Goal: Information Seeking & Learning: Learn about a topic

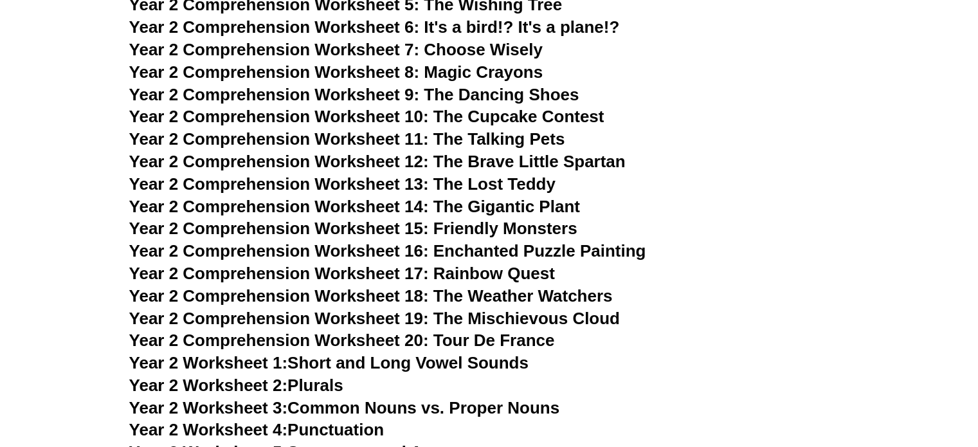
scroll to position [2824, 0]
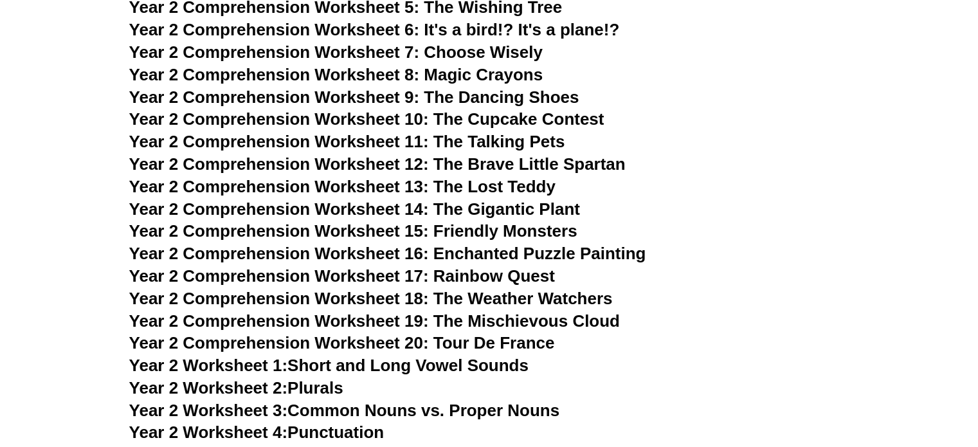
click at [471, 142] on span "Year 2 Comprehension Worksheet 11: The Talking Pets" at bounding box center [347, 141] width 436 height 19
click at [730, 167] on h3 "Year 2 Comprehension Worksheet 12: The Brave Little Spartan" at bounding box center [489, 165] width 720 height 22
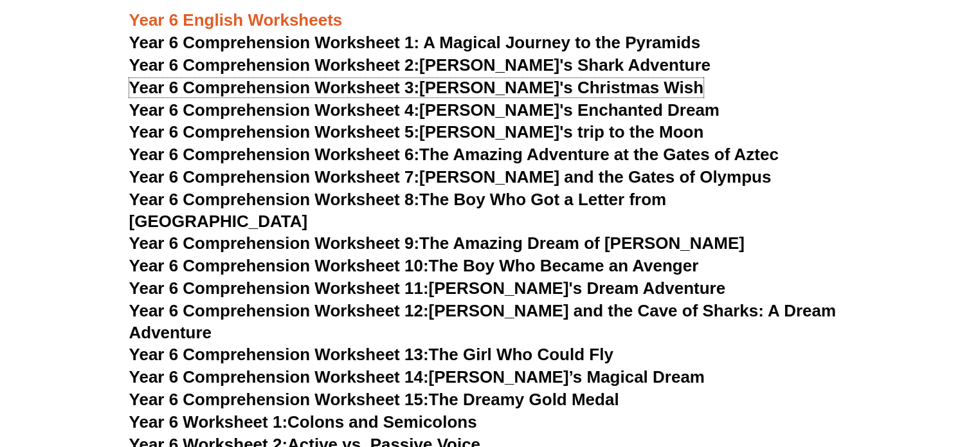
scroll to position [6617, 0]
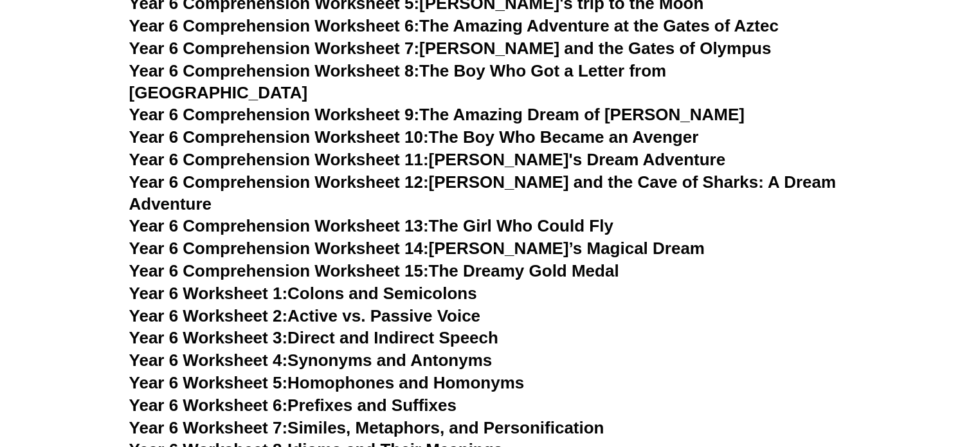
drag, startPoint x: 323, startPoint y: 251, endPoint x: 635, endPoint y: 262, distance: 312.6
click at [635, 305] on h3 "Year 6 Worksheet 2: Active vs. Passive Voice" at bounding box center [489, 316] width 720 height 22
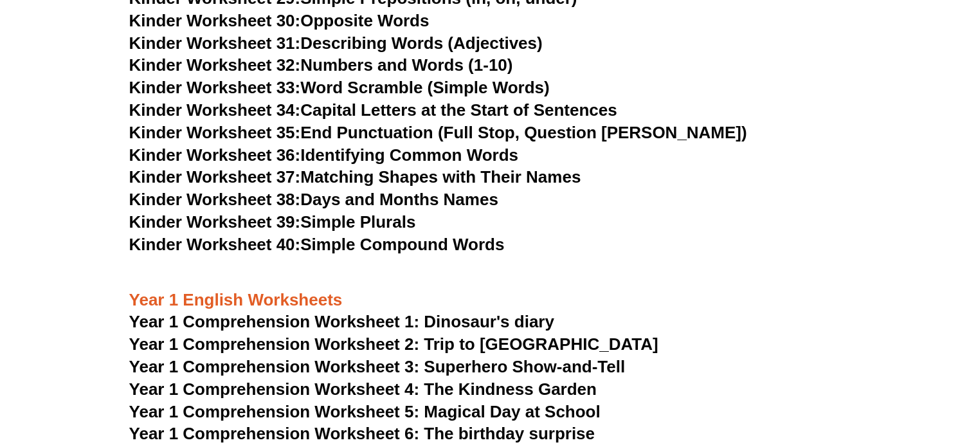
scroll to position [0, 0]
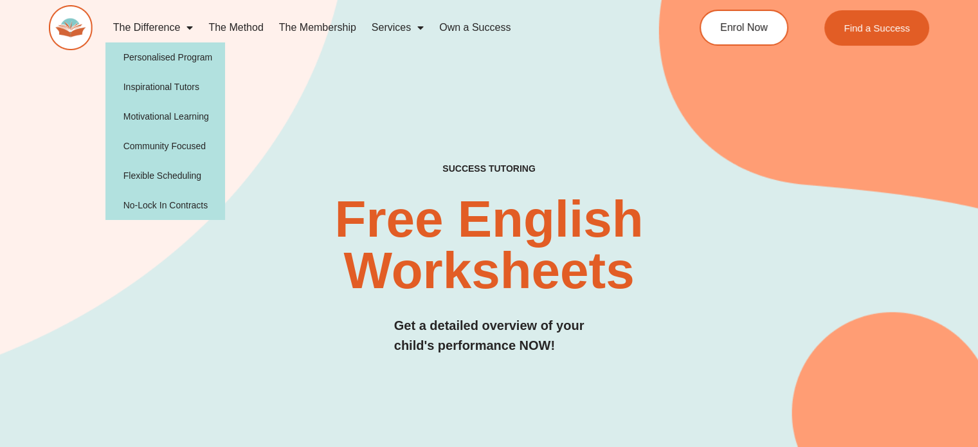
click at [188, 28] on span "Menu" at bounding box center [186, 27] width 13 height 23
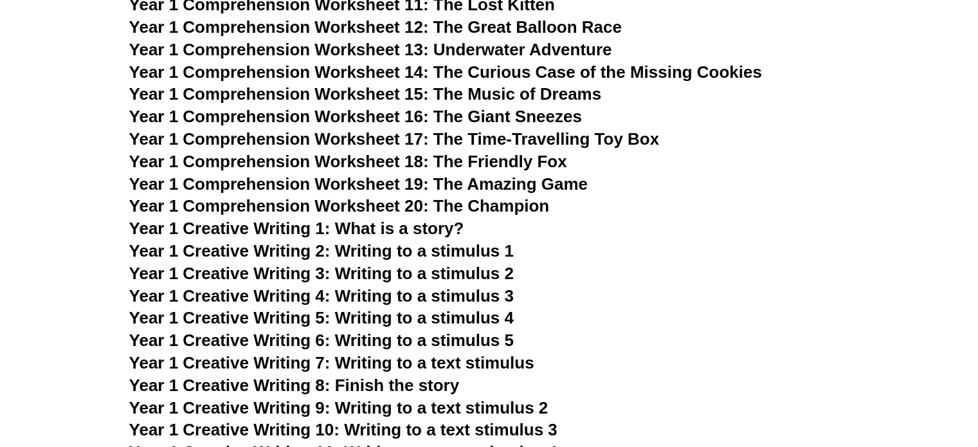
scroll to position [1736, 0]
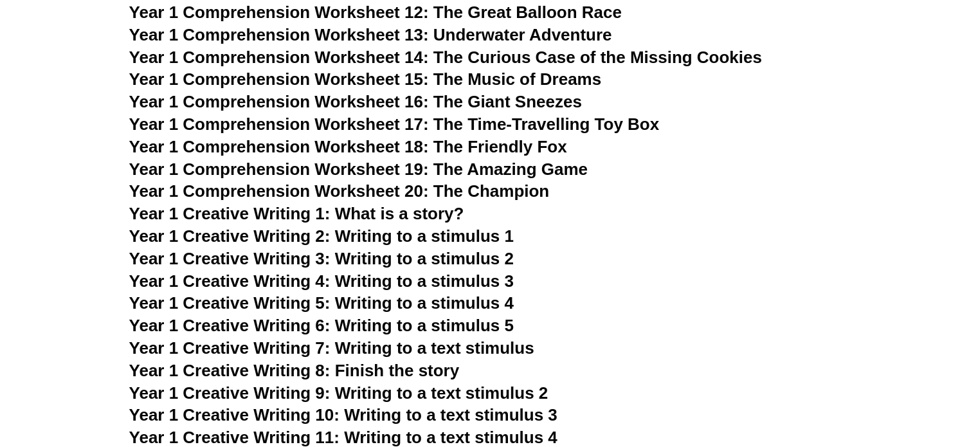
drag, startPoint x: 481, startPoint y: 231, endPoint x: 808, endPoint y: 183, distance: 330.7
click at [808, 183] on h3 "Year 1 Comprehension Worksheet 20: The Champion" at bounding box center [489, 192] width 720 height 22
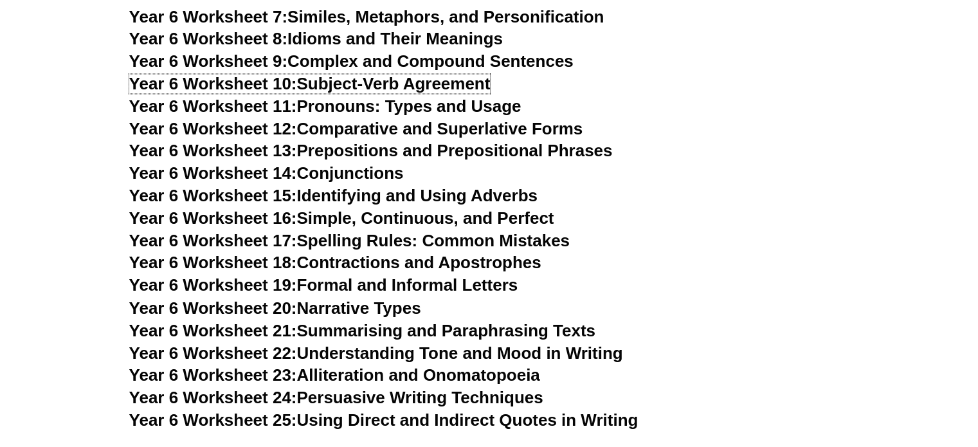
scroll to position [7028, 0]
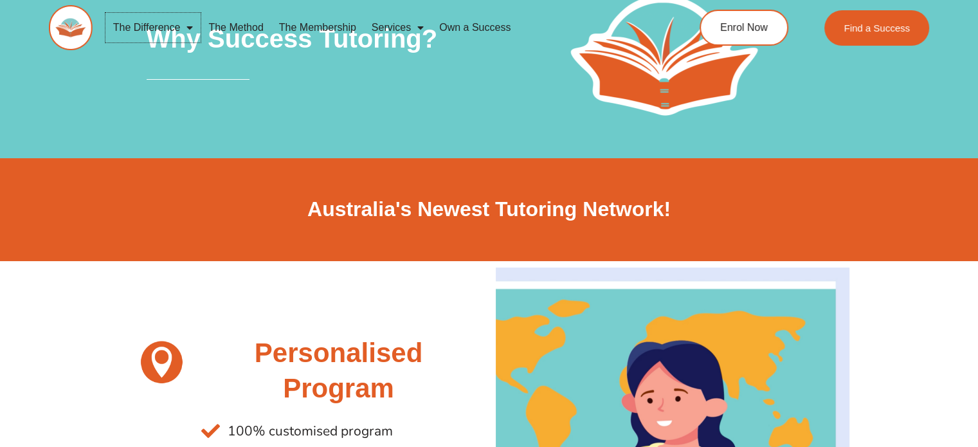
click at [188, 26] on span "Menu" at bounding box center [186, 27] width 13 height 23
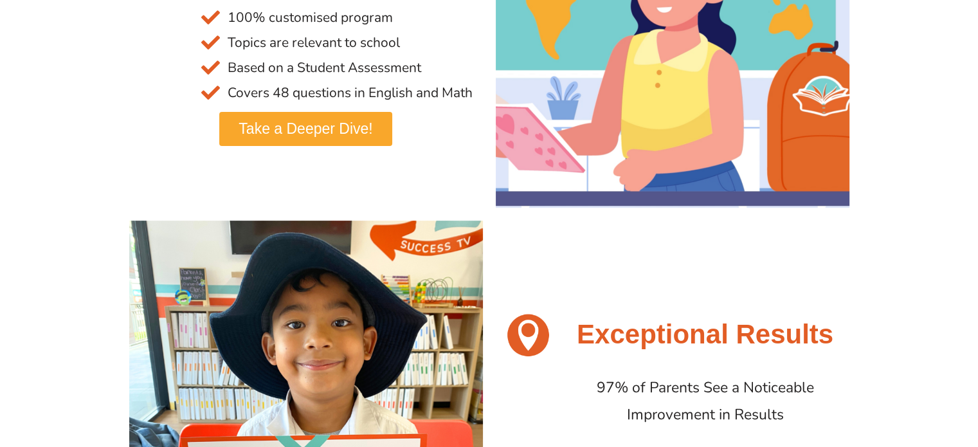
scroll to position [450, 0]
